Goal: Obtain resource: Obtain resource

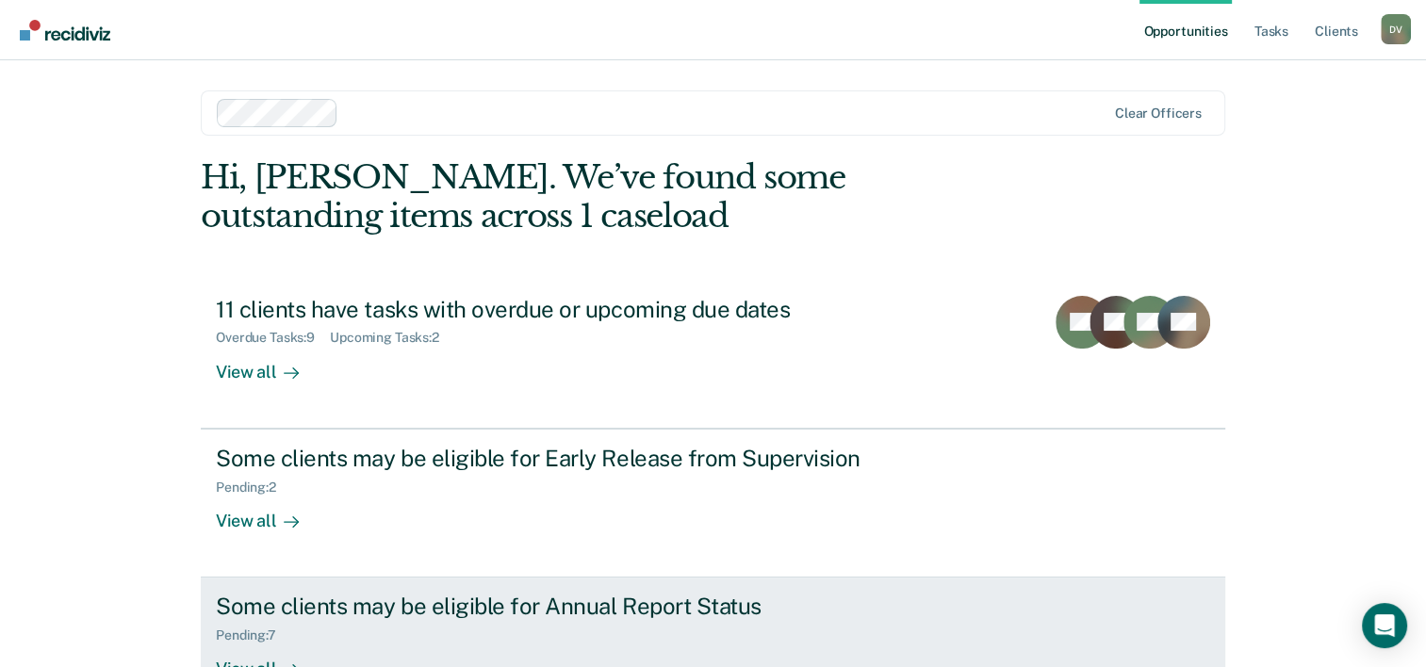
click at [351, 628] on div "Pending : 7" at bounding box center [547, 632] width 662 height 24
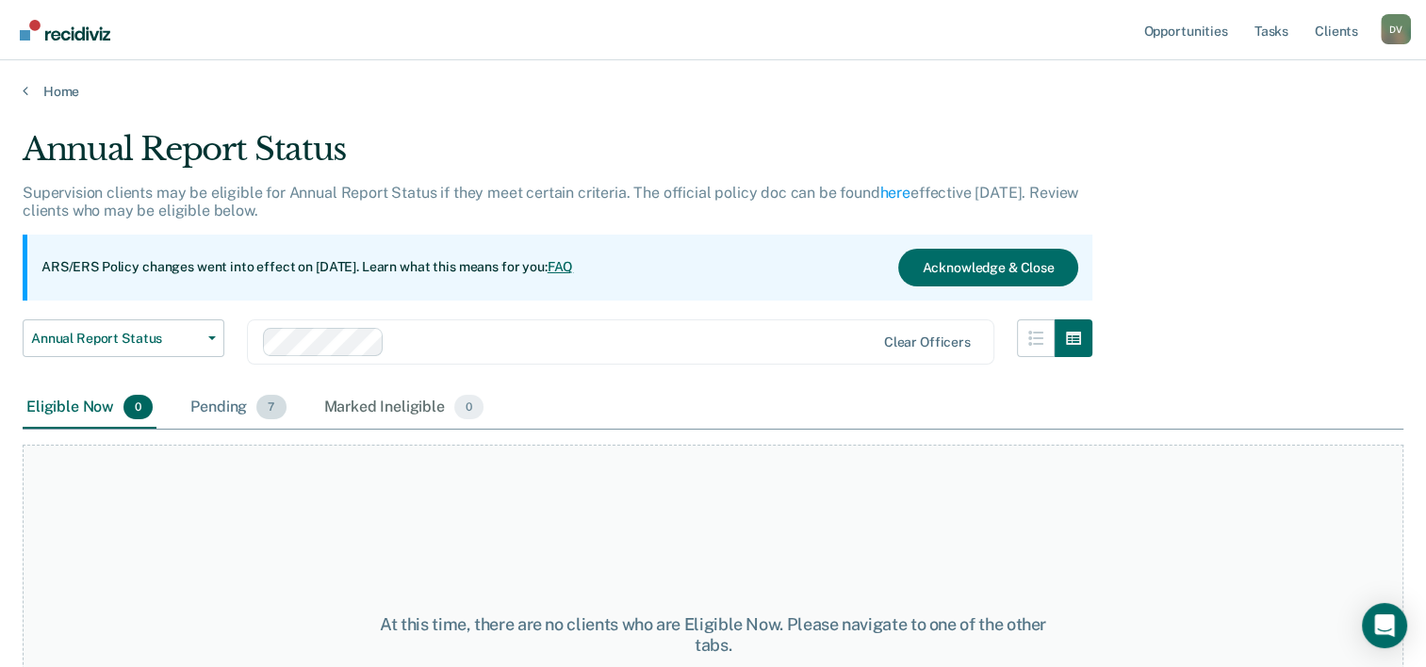
click at [249, 407] on div "Pending 7" at bounding box center [238, 407] width 103 height 41
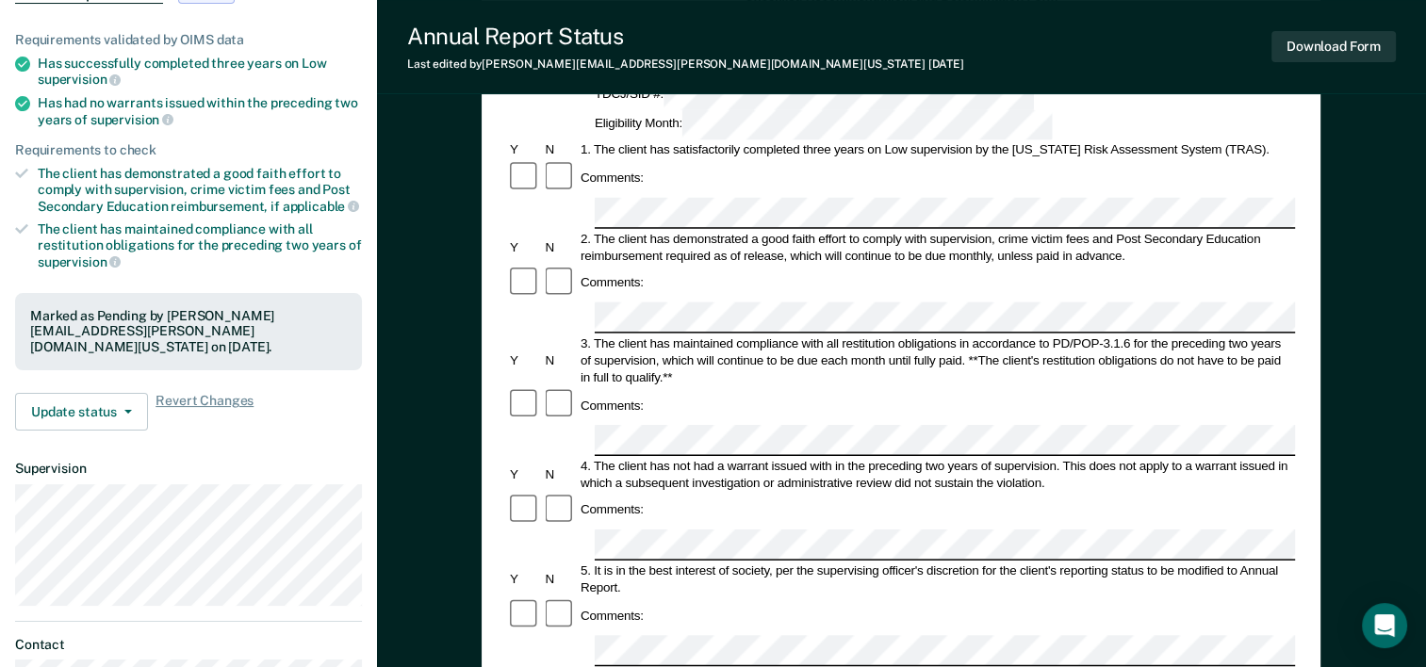
scroll to position [215, 0]
click at [507, 490] on div at bounding box center [524, 508] width 35 height 36
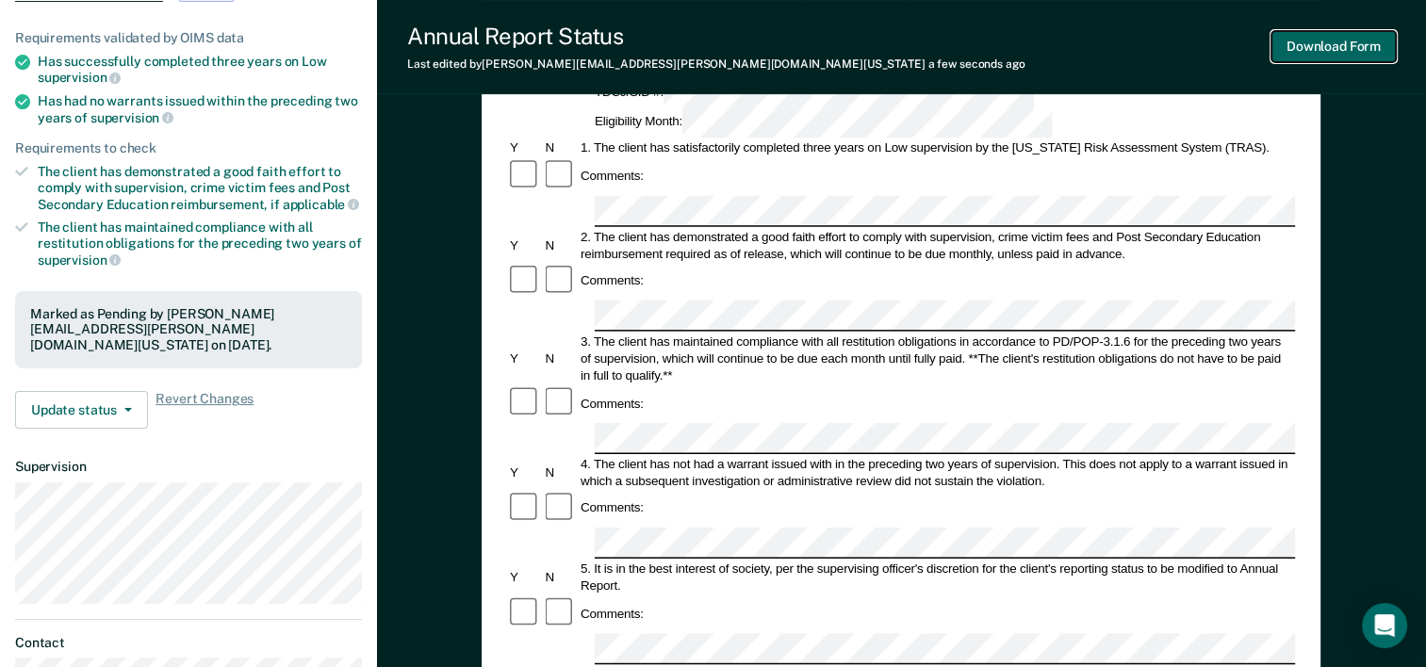
click at [1319, 41] on button "Download Form" at bounding box center [1333, 46] width 124 height 31
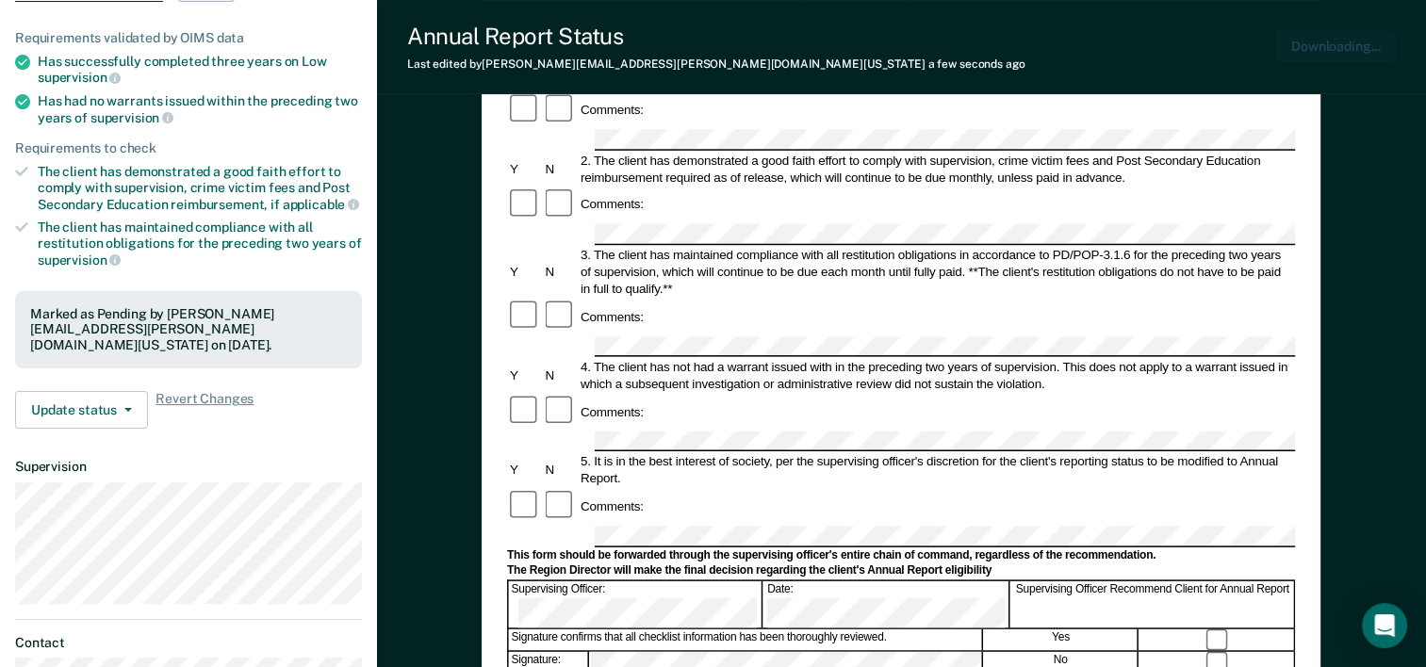
scroll to position [0, 0]
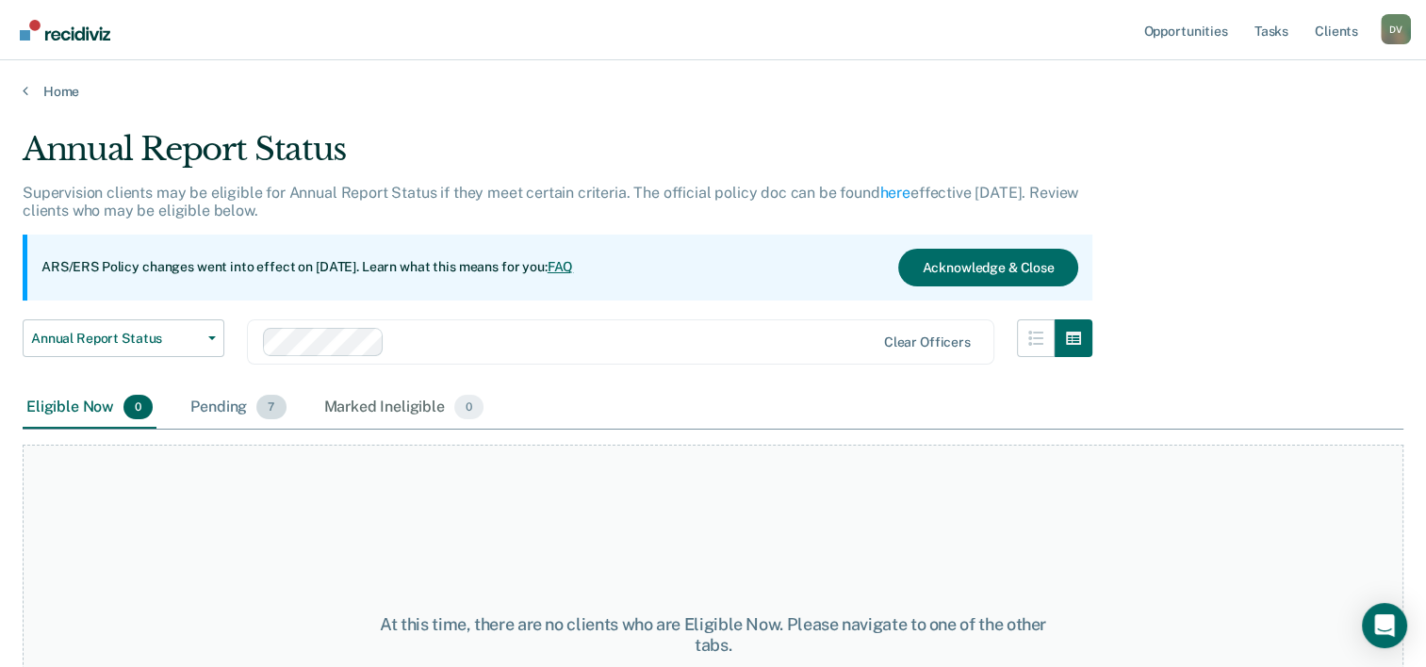
drag, startPoint x: 253, startPoint y: 414, endPoint x: 221, endPoint y: 402, distance: 33.1
click at [221, 402] on div "Pending 7" at bounding box center [238, 407] width 103 height 41
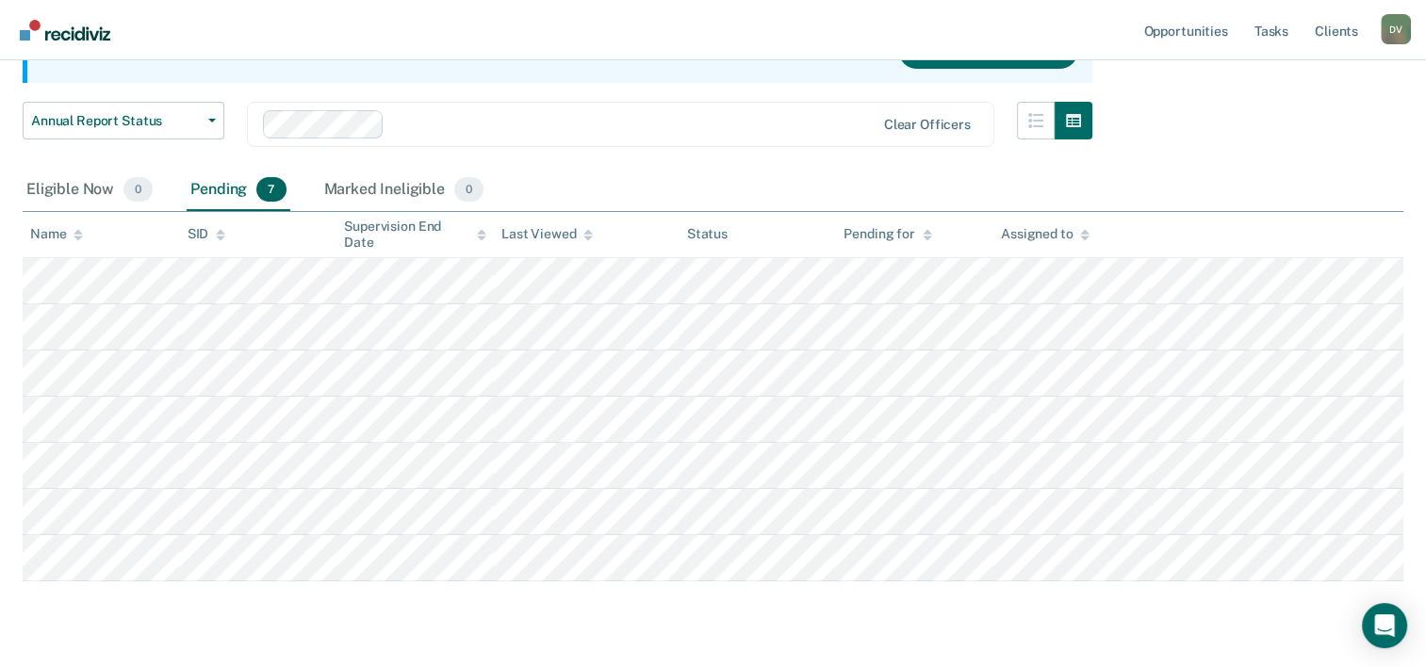
scroll to position [226, 0]
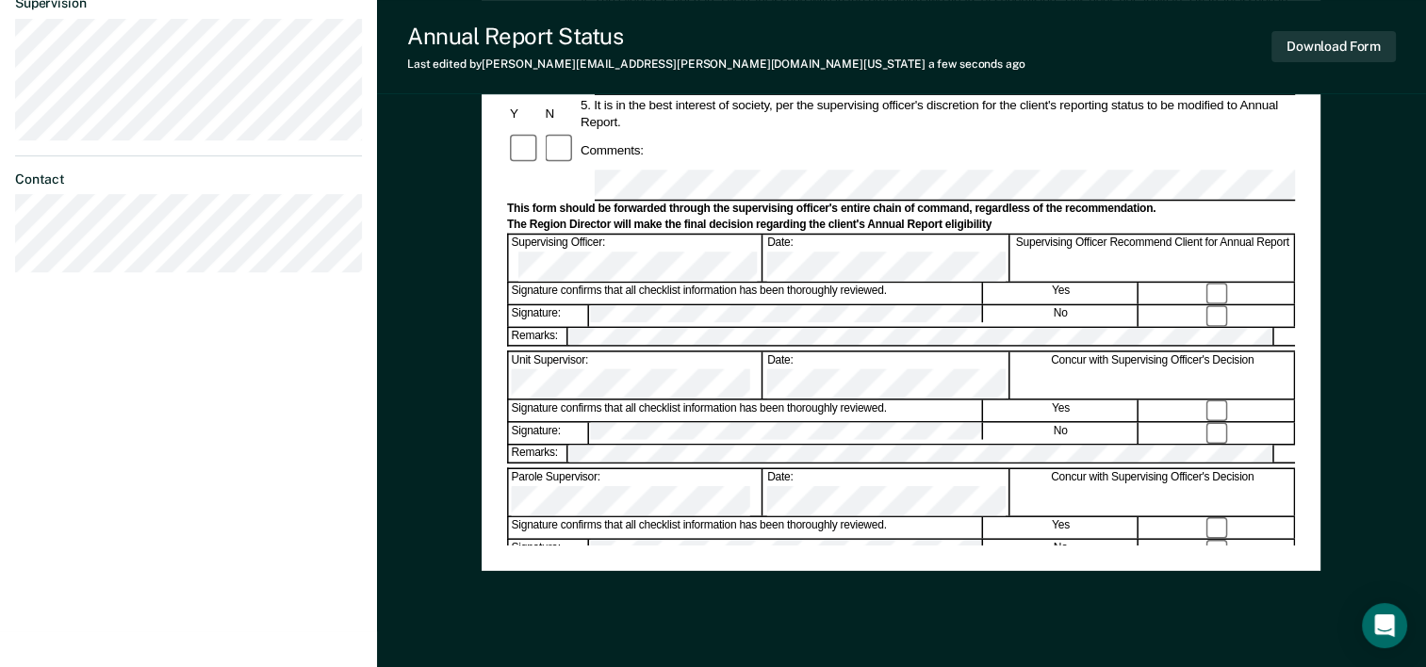
scroll to position [682, 0]
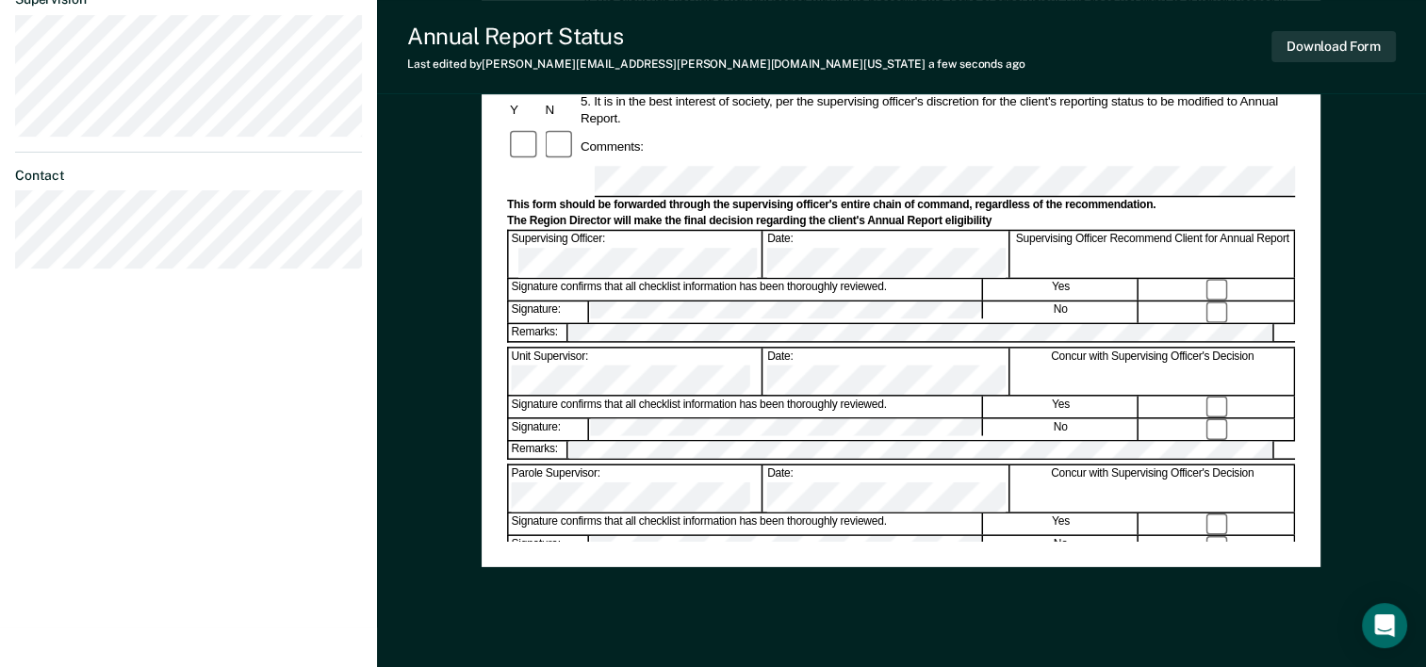
click at [1365, 43] on button "Download Form" at bounding box center [1333, 46] width 124 height 31
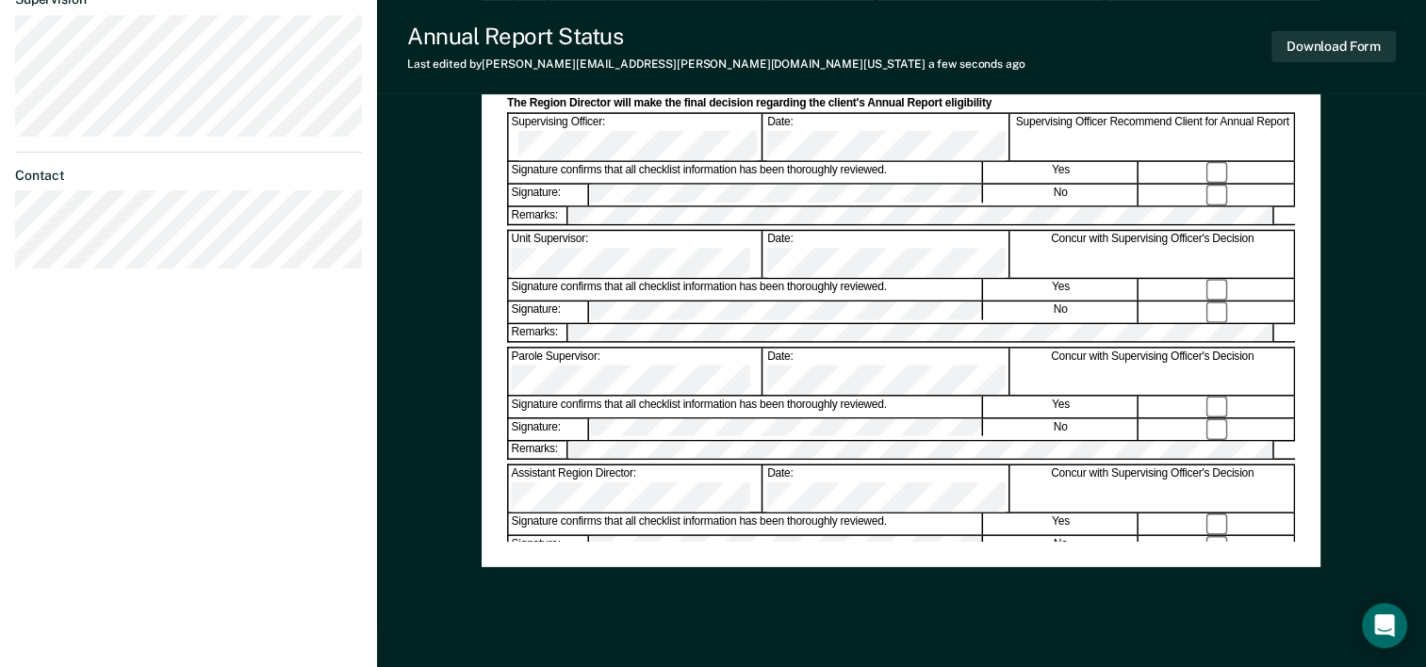
scroll to position [156, 0]
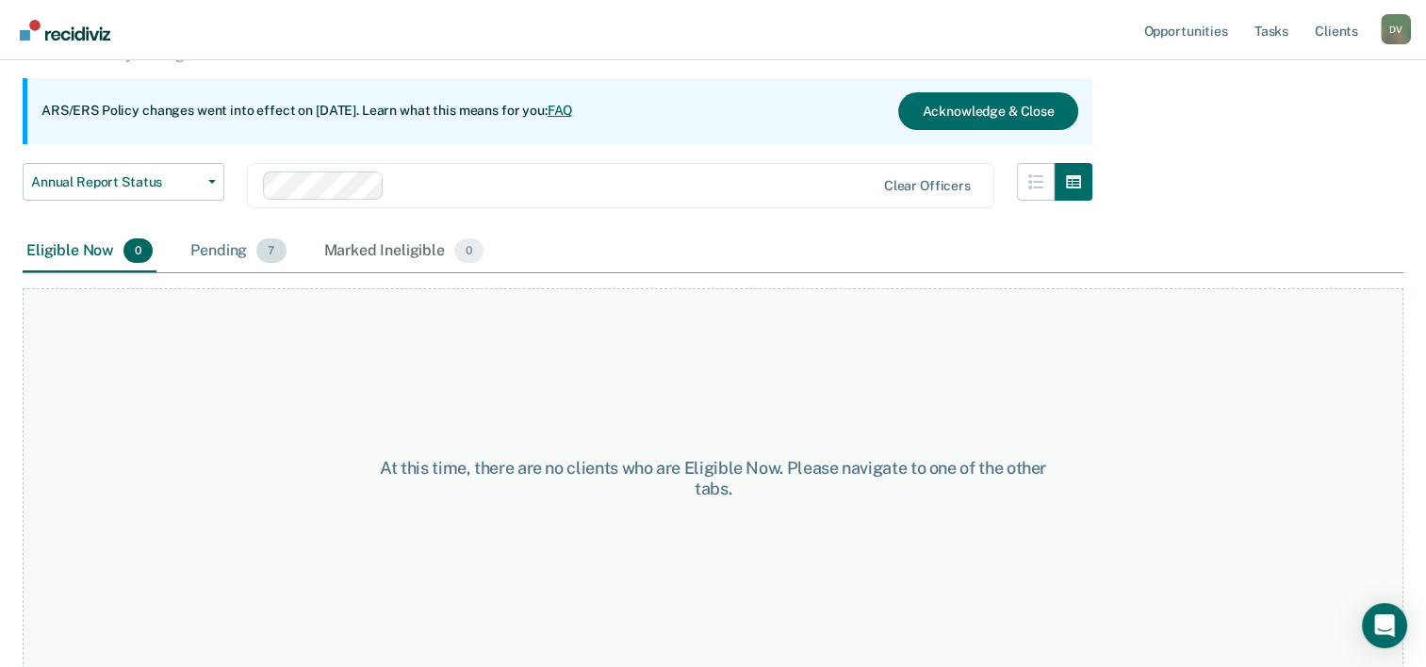
click at [204, 251] on div "Pending 7" at bounding box center [238, 251] width 103 height 41
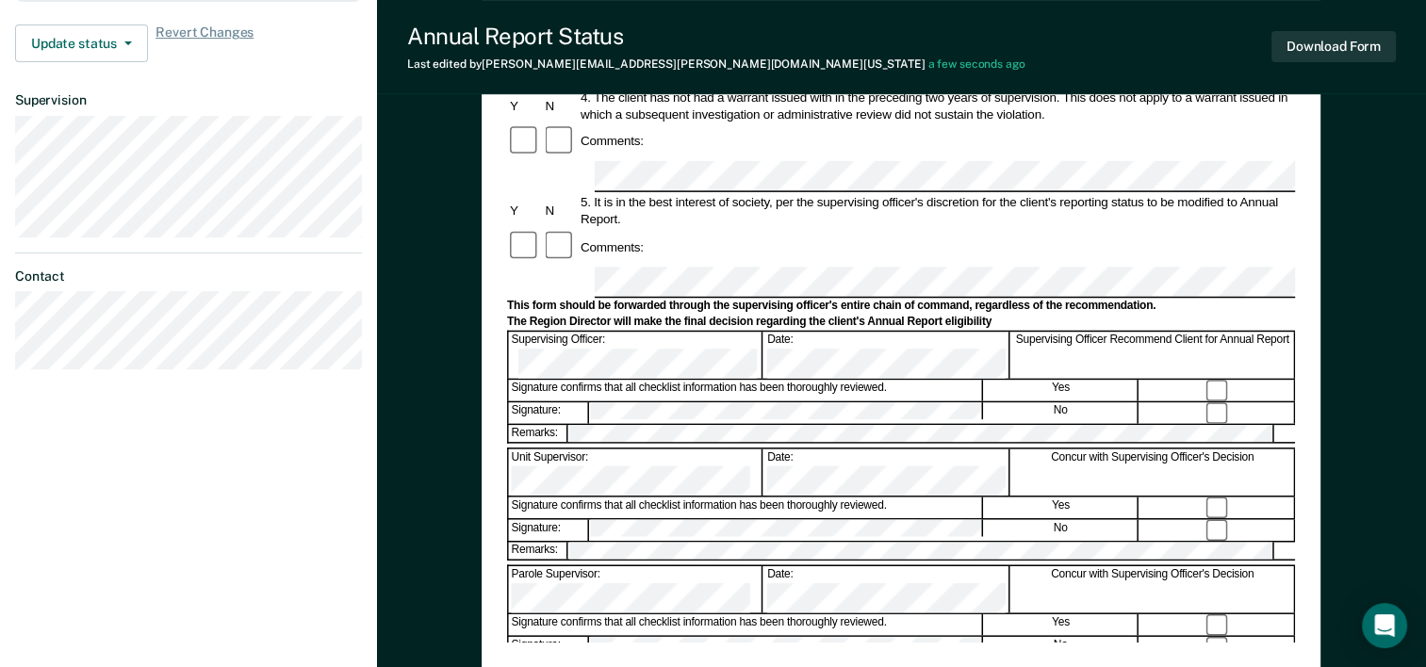
scroll to position [587, 0]
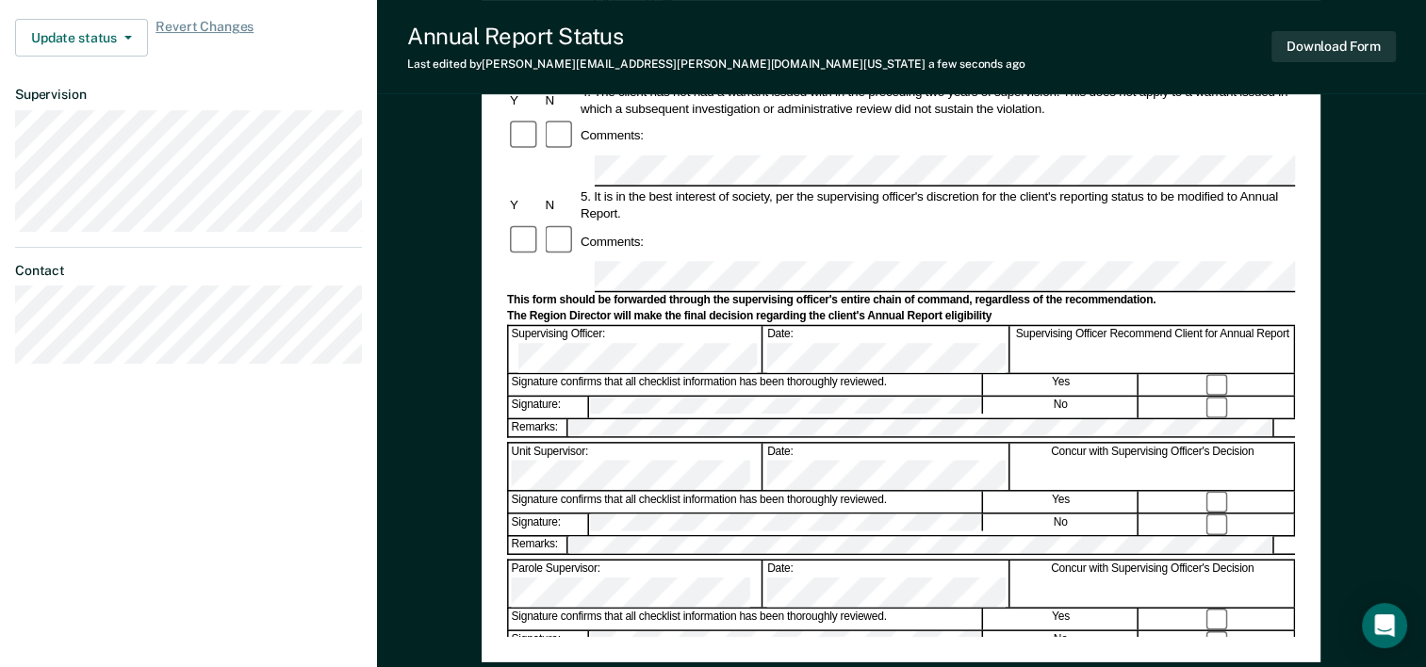
click at [1348, 47] on button "Download Form" at bounding box center [1333, 46] width 124 height 31
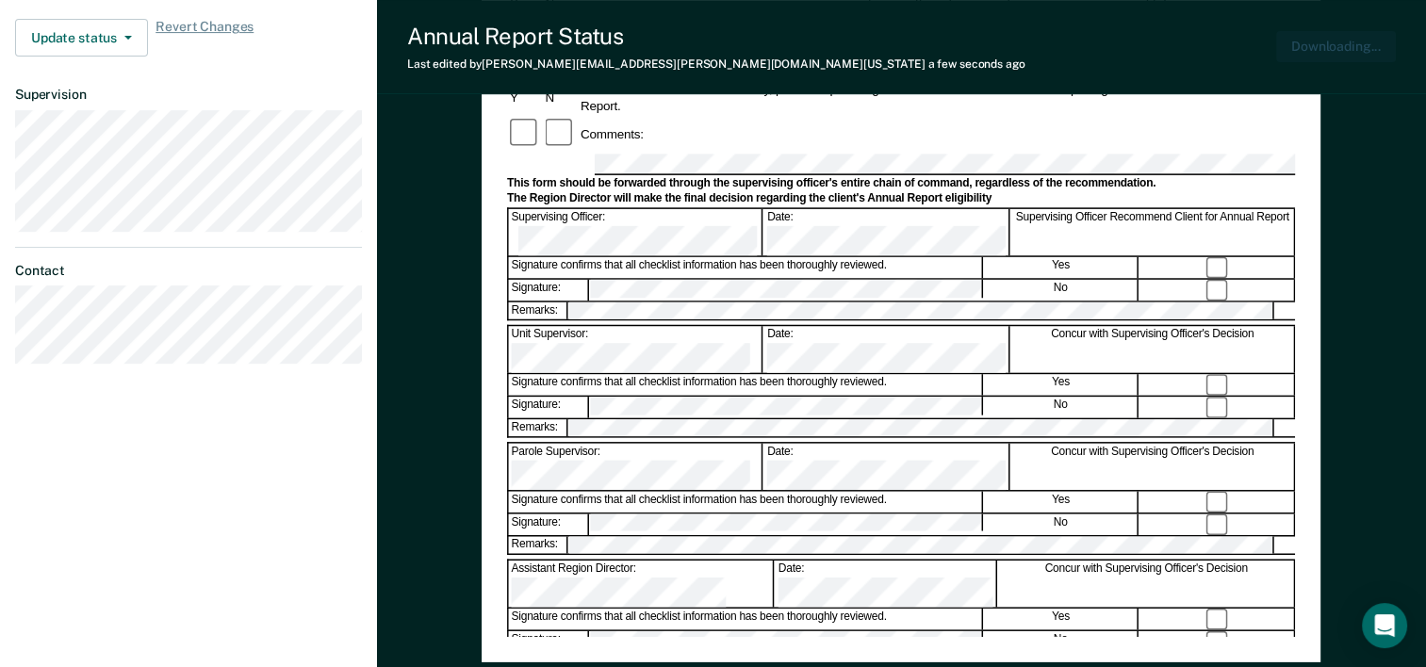
scroll to position [0, 0]
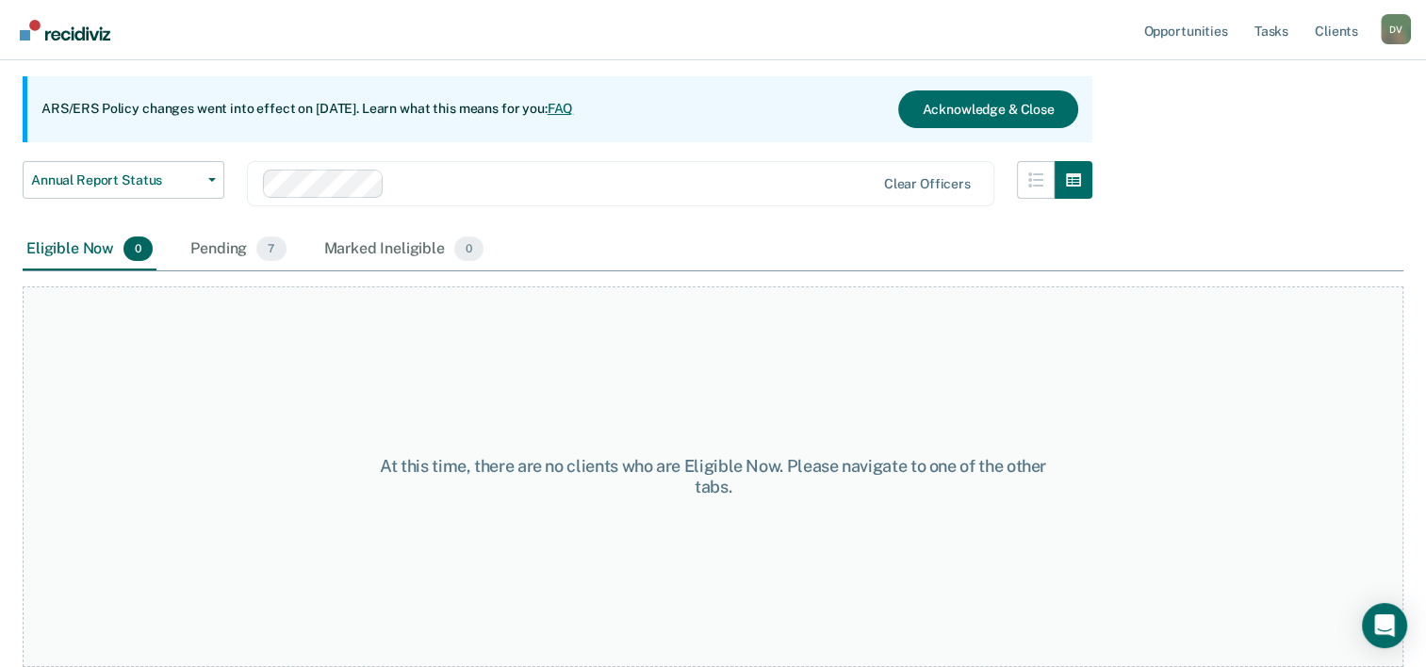
scroll to position [156, 0]
click at [238, 246] on div "Pending 7" at bounding box center [238, 251] width 103 height 41
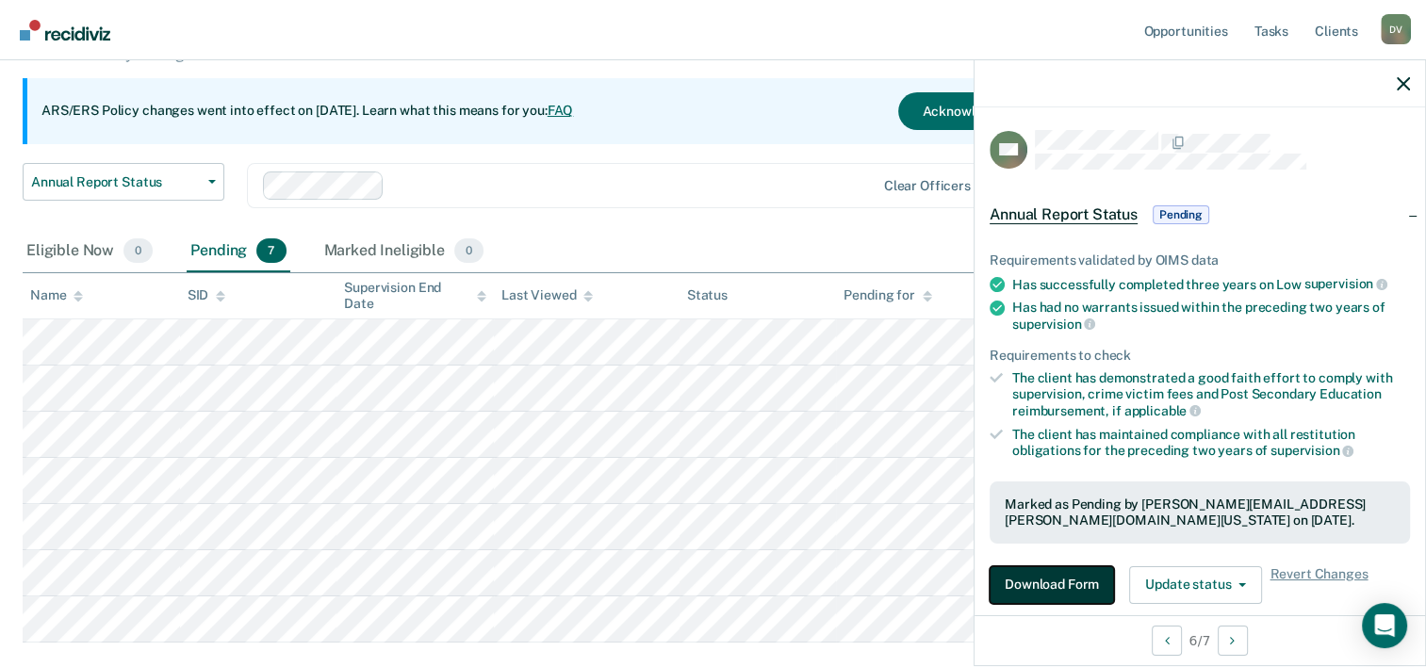
click at [1050, 577] on button "Download Form" at bounding box center [1052, 585] width 124 height 38
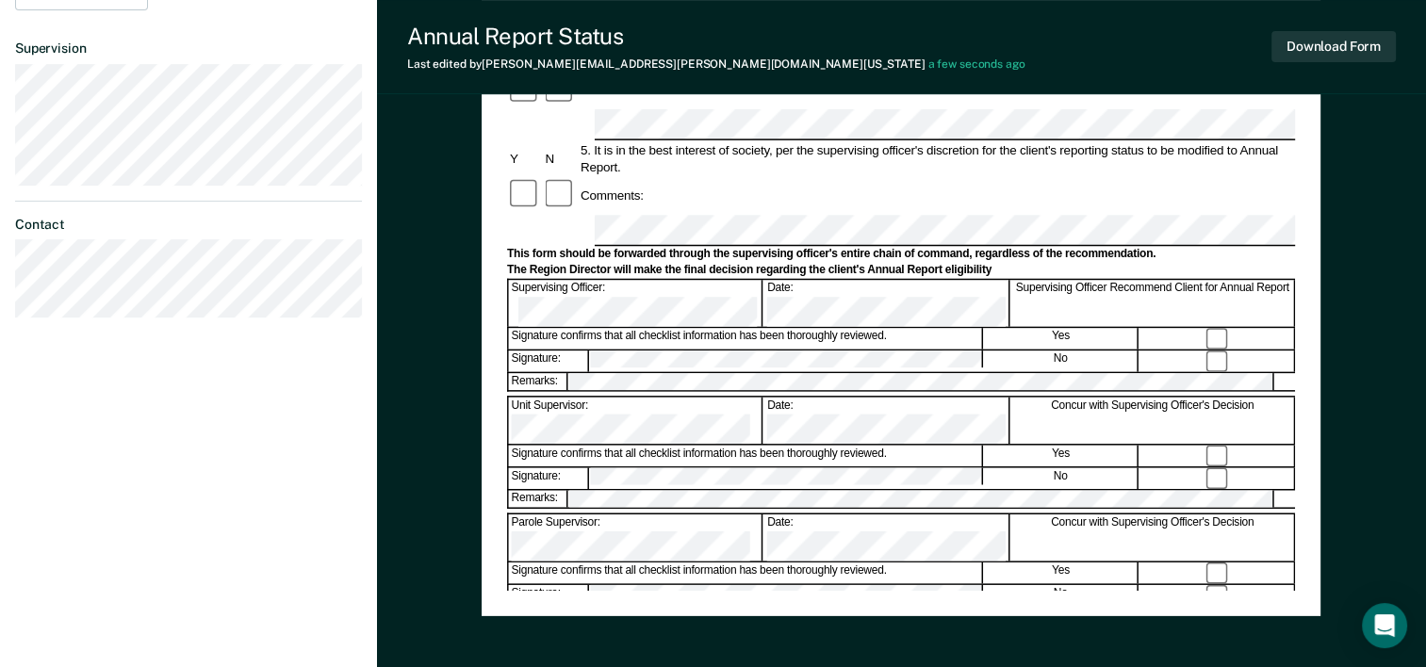
scroll to position [728, 0]
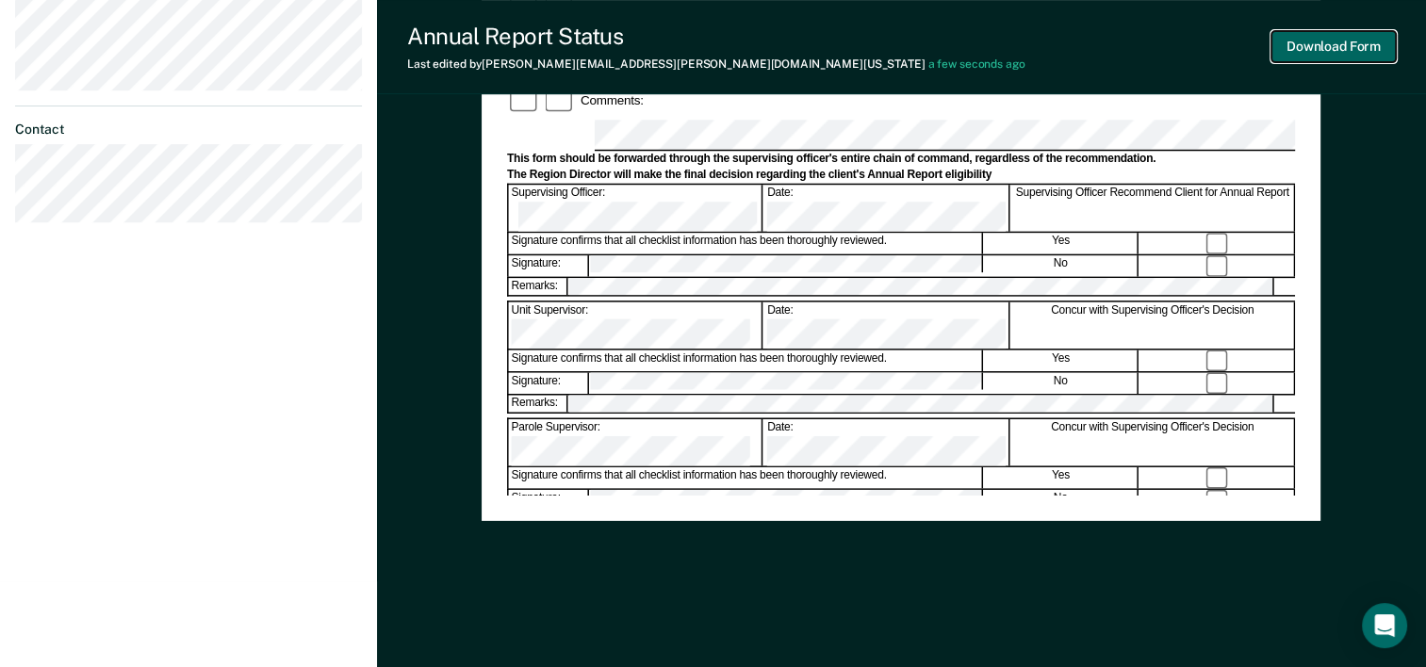
click at [1333, 50] on button "Download Form" at bounding box center [1333, 46] width 124 height 31
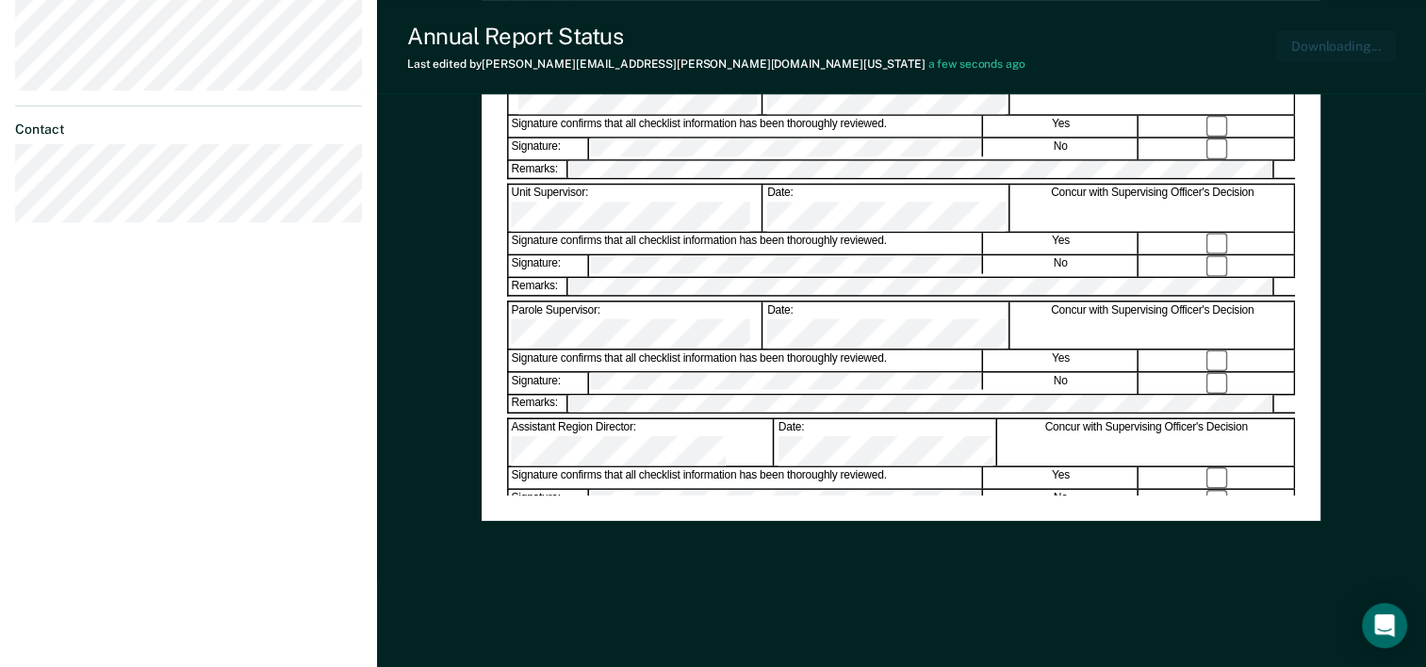
scroll to position [0, 0]
